Goal: Task Accomplishment & Management: Complete application form

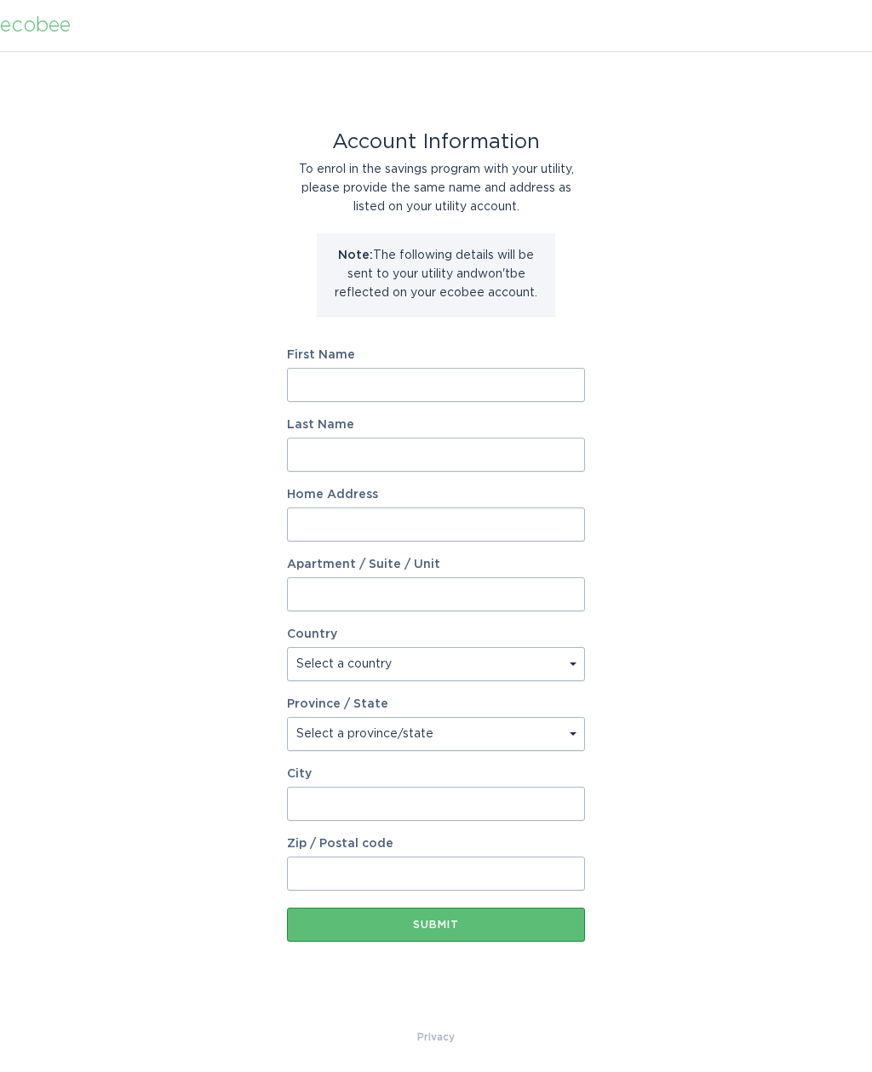
click at [398, 370] on input "First Name" at bounding box center [436, 385] width 298 height 34
type input "[PERSON_NAME]"
click at [378, 461] on input "Last Name" at bounding box center [436, 455] width 298 height 34
type input "[PERSON_NAME]"
click at [383, 523] on input "Home Address" at bounding box center [436, 525] width 298 height 34
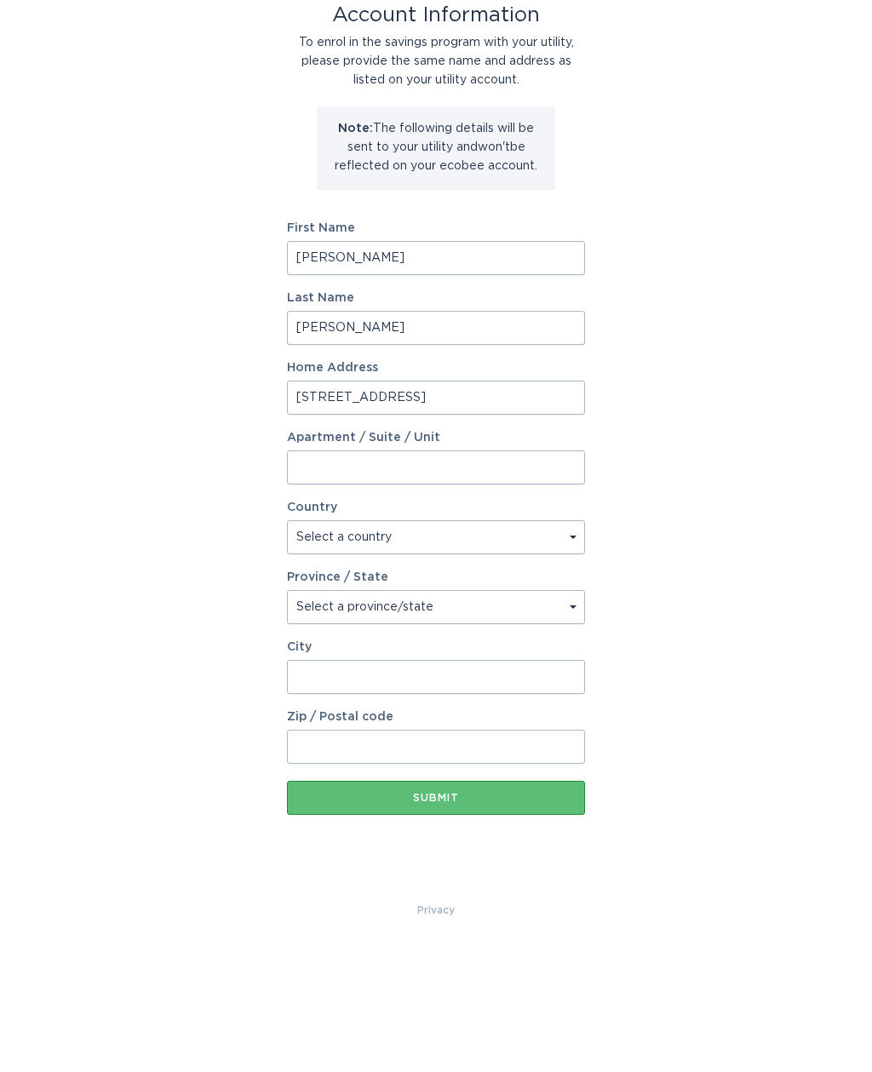
type input "[STREET_ADDRESS]"
click at [508, 647] on select "Select a country [GEOGRAPHIC_DATA] [GEOGRAPHIC_DATA]" at bounding box center [436, 664] width 298 height 34
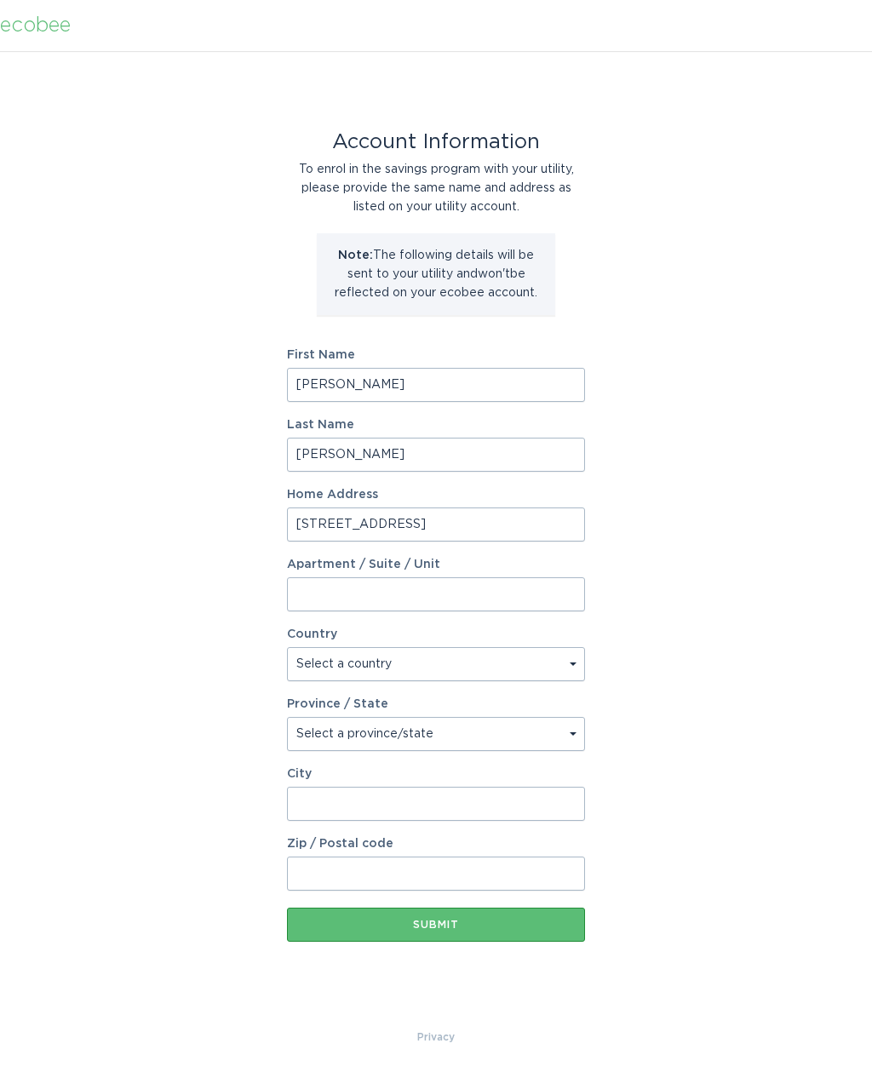
select select "US"
click at [547, 738] on select "Select a province/state [US_STATE] [US_STATE] [US_STATE] [US_STATE] [US_STATE] …" at bounding box center [436, 734] width 298 height 34
select select "SC"
click at [459, 805] on input "City" at bounding box center [436, 804] width 298 height 34
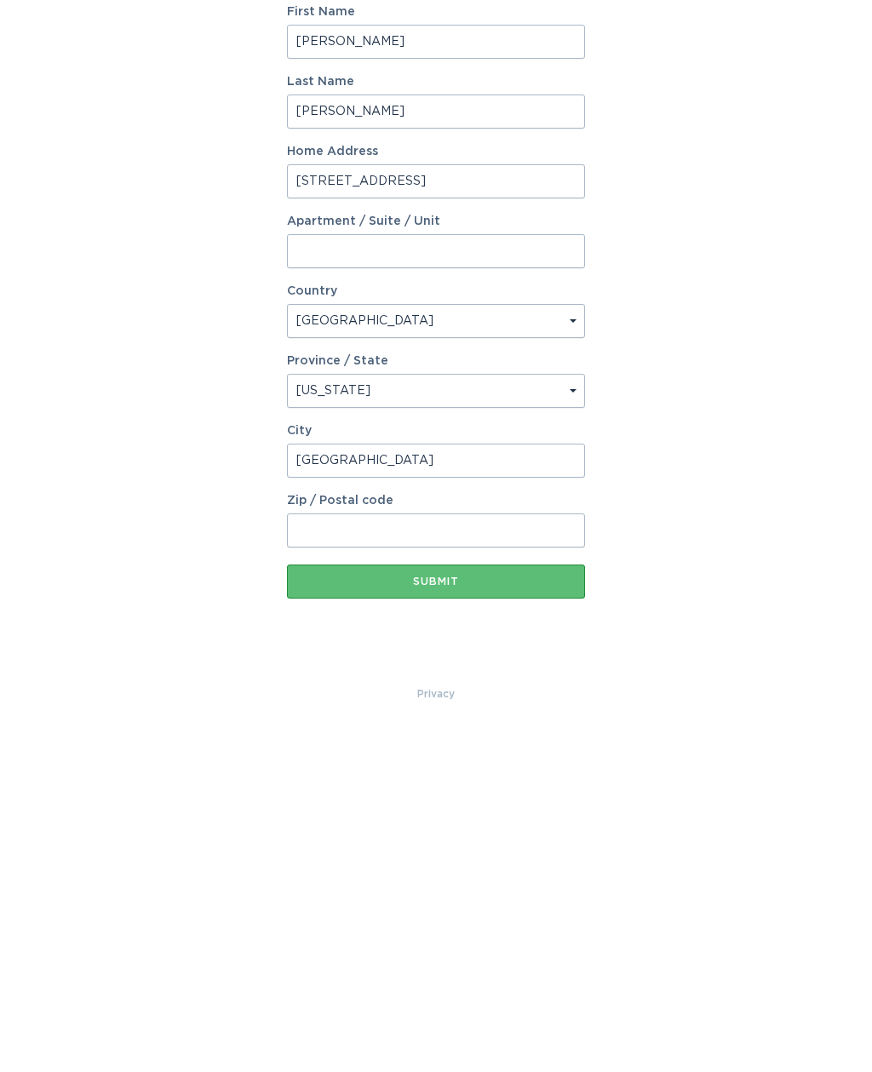
type input "[GEOGRAPHIC_DATA]"
click at [430, 857] on input "Zip / Postal code" at bounding box center [436, 874] width 298 height 34
type input "29464"
click at [443, 908] on button "Submit" at bounding box center [436, 925] width 298 height 34
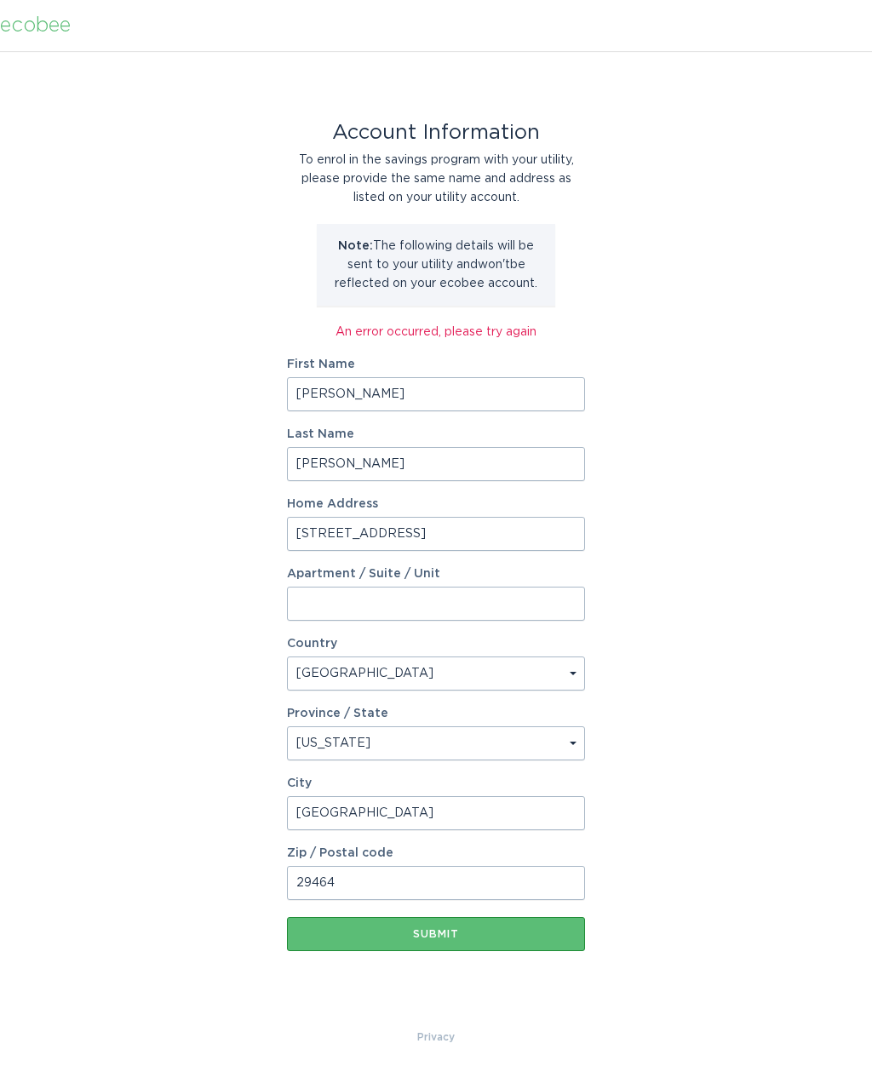
click at [467, 931] on div "Submit" at bounding box center [436, 934] width 281 height 10
click at [452, 942] on button "Submit" at bounding box center [436, 934] width 298 height 34
click at [441, 945] on button "Submit" at bounding box center [436, 934] width 298 height 34
click at [460, 537] on input "[STREET_ADDRESS]" at bounding box center [436, 534] width 298 height 34
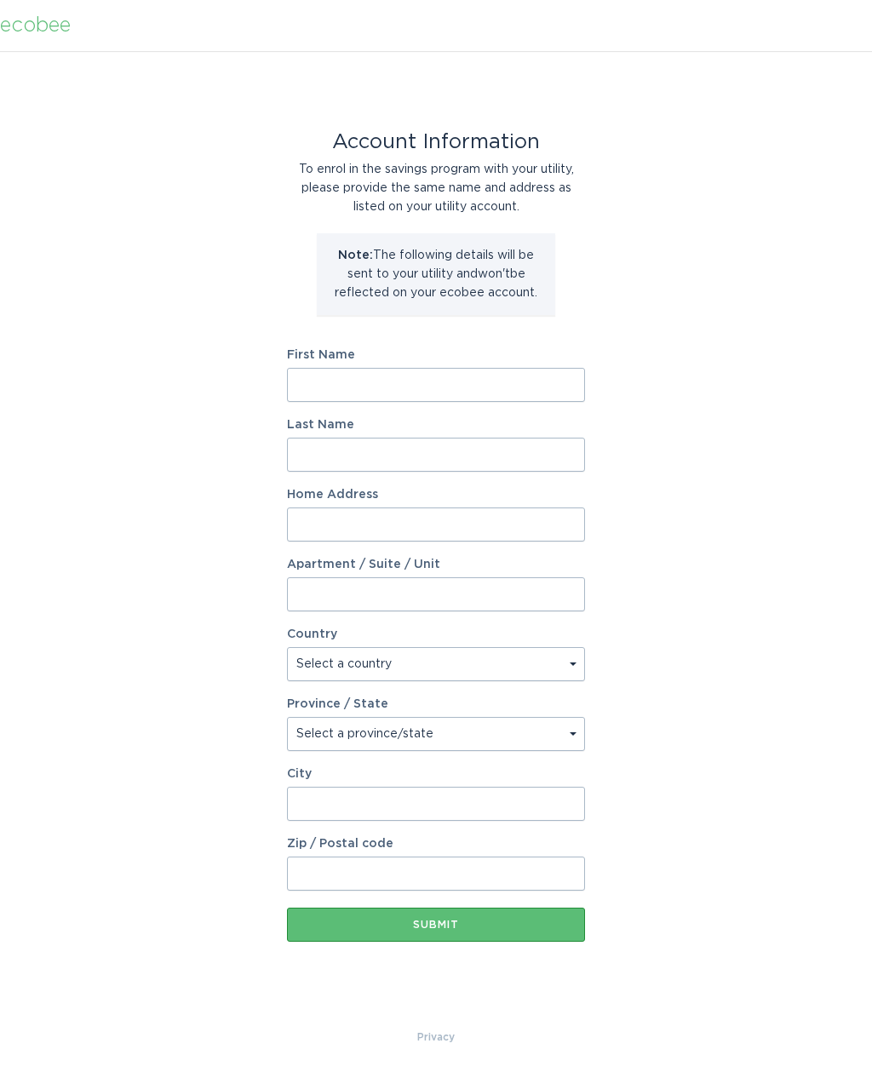
click at [451, 382] on input "First Name" at bounding box center [436, 385] width 298 height 34
type input "[PERSON_NAME]"
click at [412, 451] on input "Last Name" at bounding box center [436, 455] width 298 height 34
type input "[PERSON_NAME]"
click at [394, 516] on input "Home Address" at bounding box center [436, 525] width 298 height 34
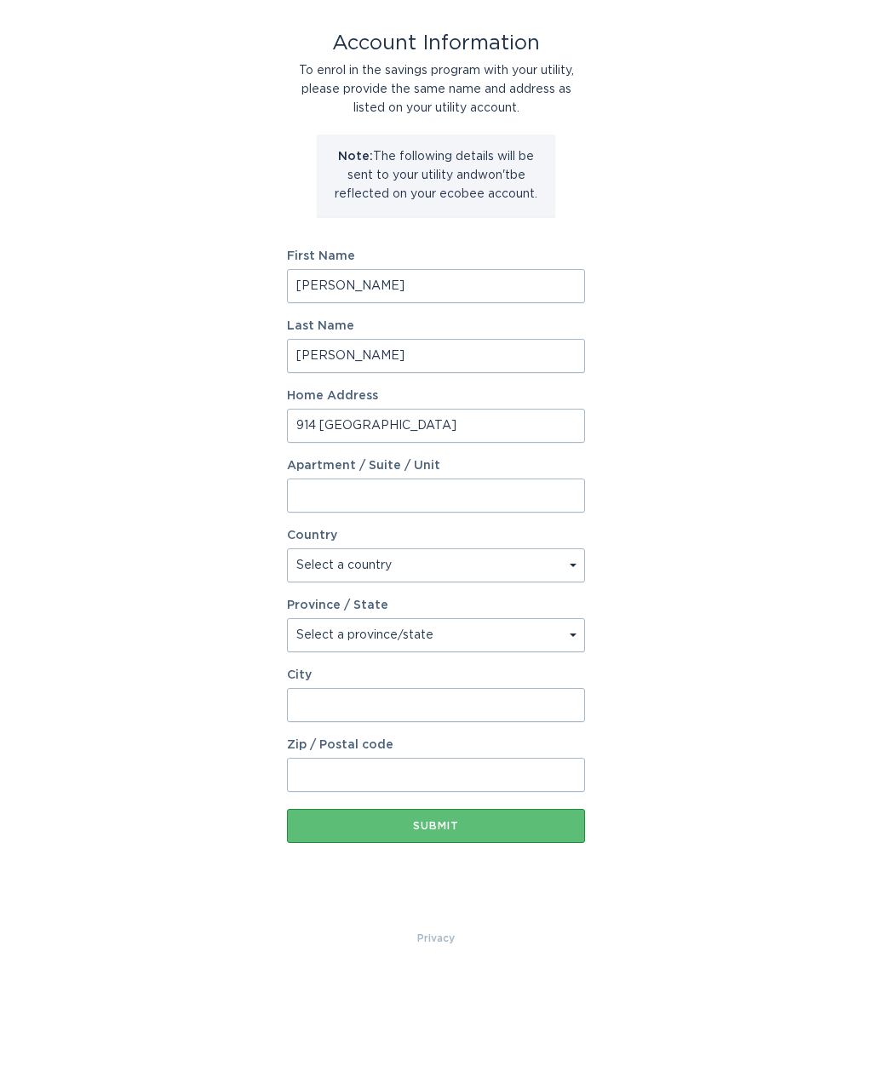
type input "914 [GEOGRAPHIC_DATA]"
click at [306, 647] on select "Select a country [GEOGRAPHIC_DATA] [GEOGRAPHIC_DATA]" at bounding box center [436, 664] width 298 height 34
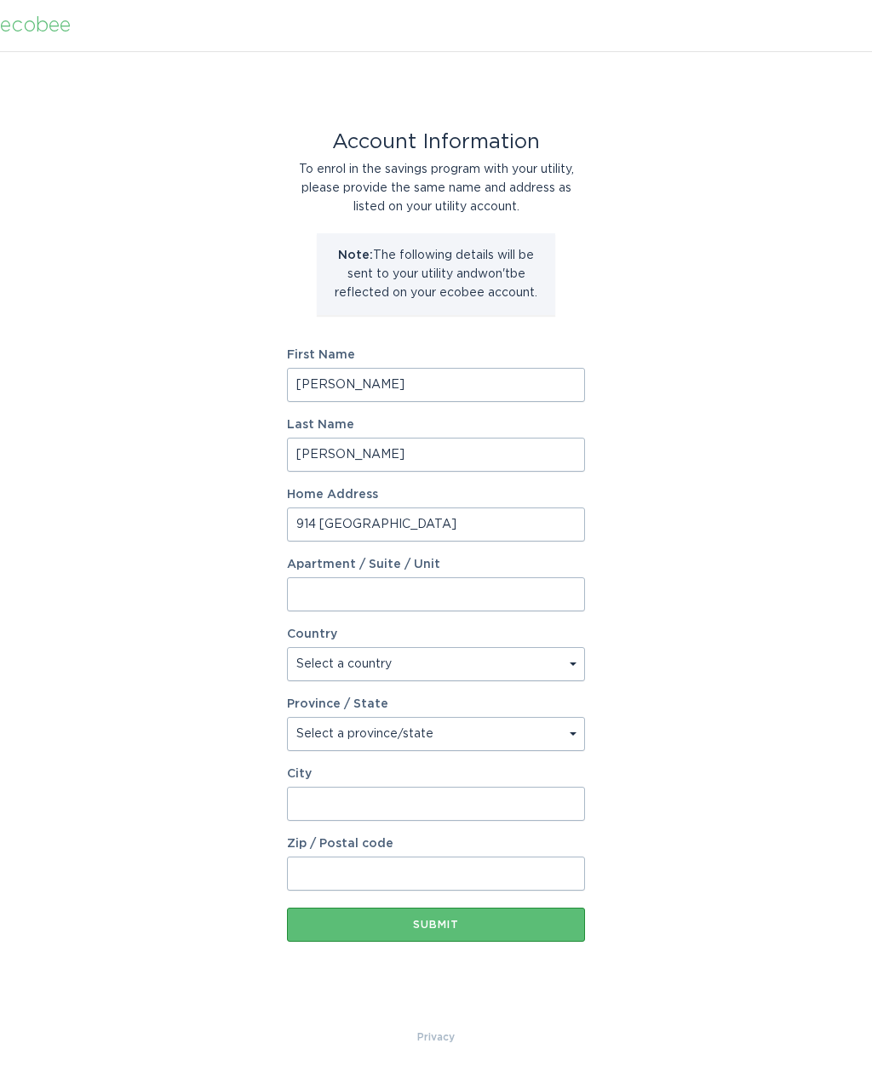
select select "US"
click at [325, 738] on select "Select a province/state [US_STATE] [US_STATE] [US_STATE] [US_STATE] [US_STATE] …" at bounding box center [436, 734] width 298 height 34
select select "SC"
click at [303, 804] on input "City" at bounding box center [436, 804] width 298 height 34
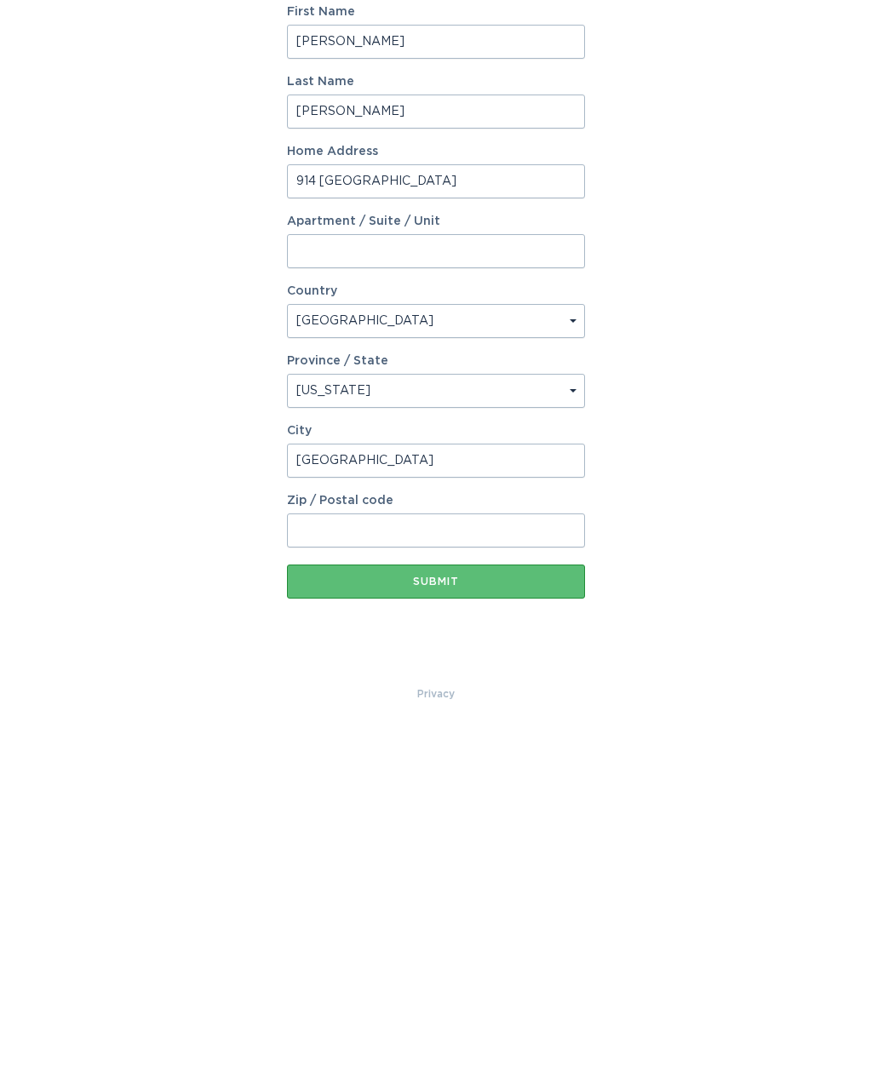
type input "[GEOGRAPHIC_DATA]"
click at [314, 857] on input "Zip / Postal code" at bounding box center [436, 874] width 298 height 34
type input "29464"
click at [343, 920] on div "Submit" at bounding box center [436, 925] width 281 height 10
